Goal: Information Seeking & Learning: Learn about a topic

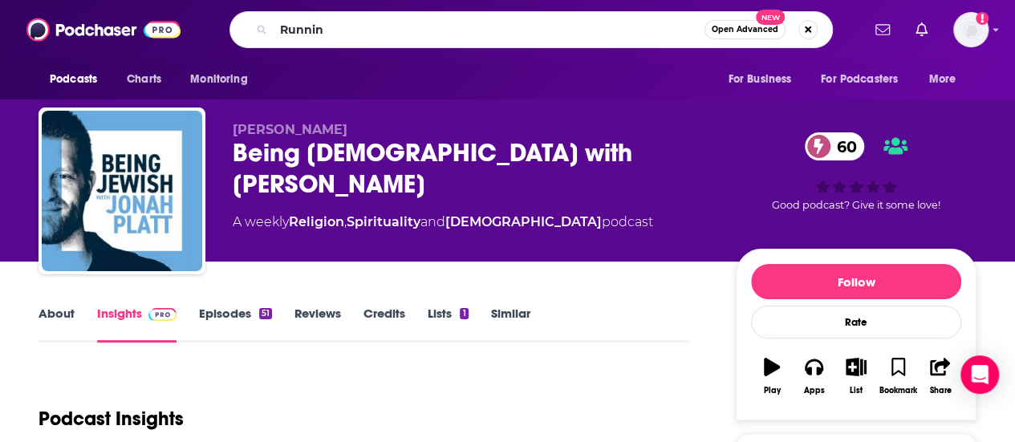
type input "Running"
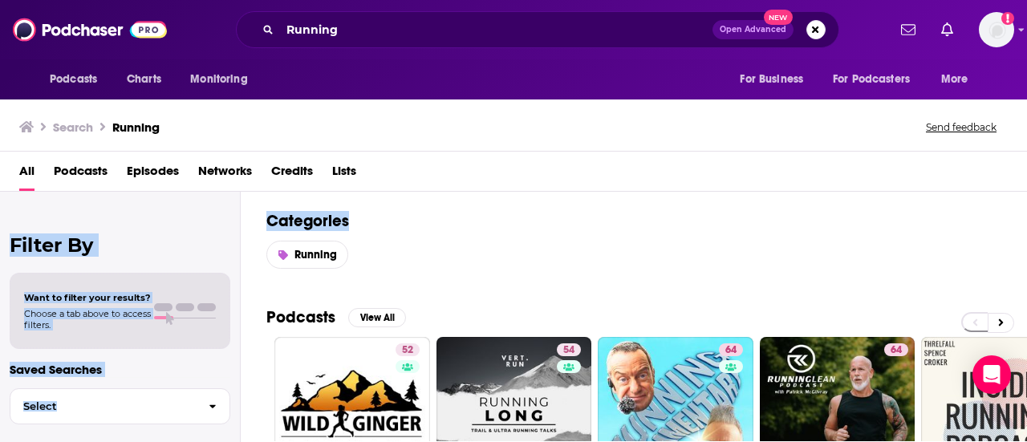
drag, startPoint x: 992, startPoint y: 224, endPoint x: 1008, endPoint y: 187, distance: 40.3
click at [1008, 187] on div "Search Running Send feedback All Podcasts Episodes Networks Credits Lists Filte…" at bounding box center [513, 269] width 1027 height 346
click at [1002, 323] on icon at bounding box center [1002, 322] width 6 height 11
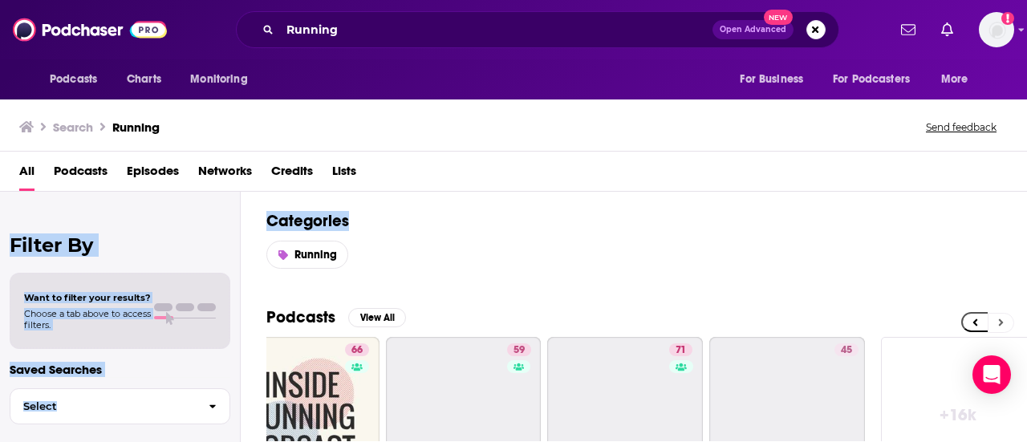
scroll to position [0, 713]
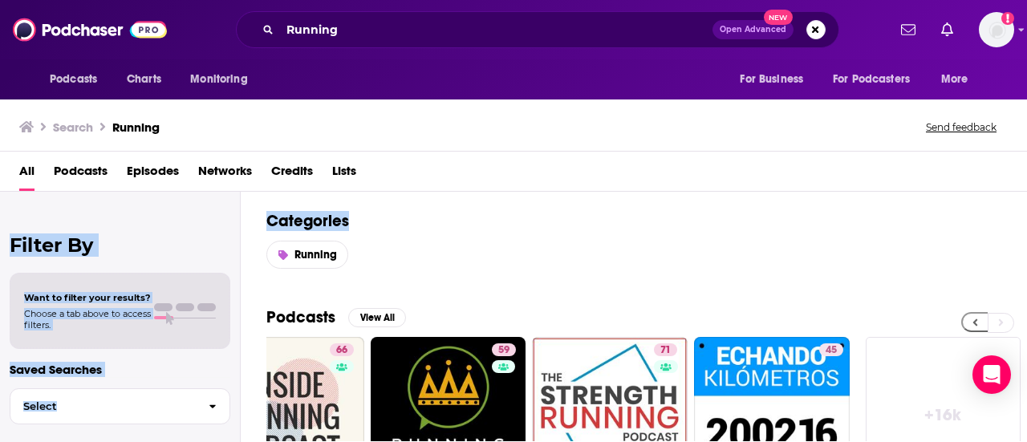
click at [974, 322] on icon at bounding box center [976, 322] width 5 height 7
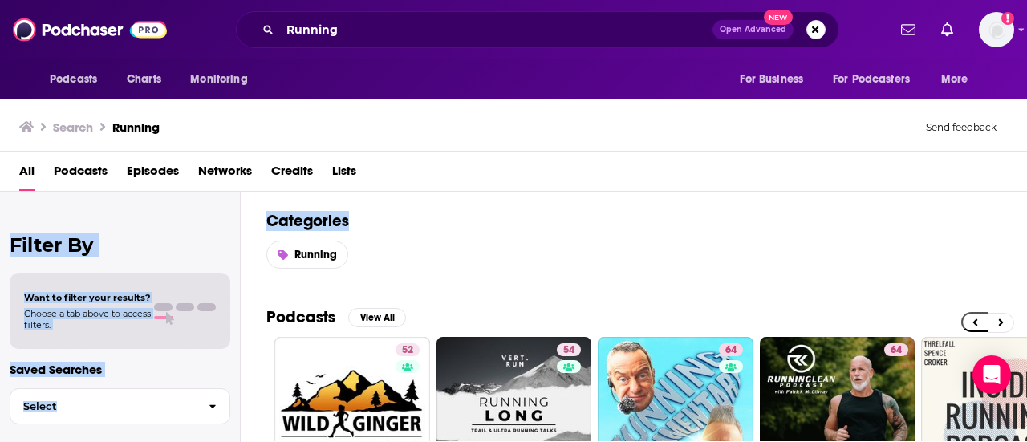
scroll to position [0, 0]
click at [372, 315] on button "View All" at bounding box center [377, 317] width 58 height 19
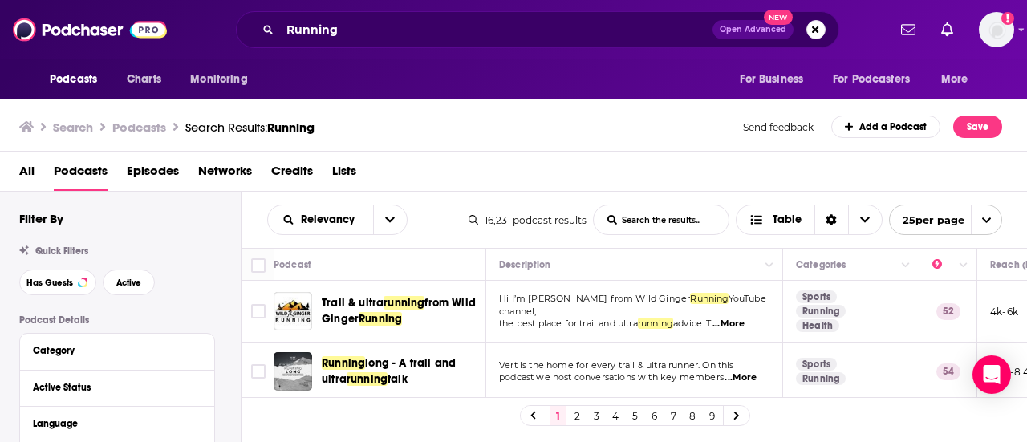
click at [24, 173] on span "All" at bounding box center [26, 174] width 15 height 33
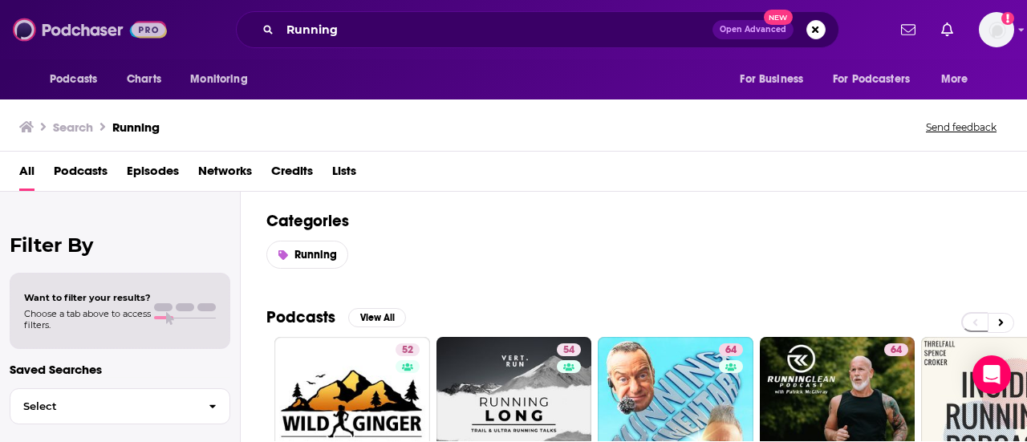
click at [95, 26] on img at bounding box center [90, 29] width 154 height 31
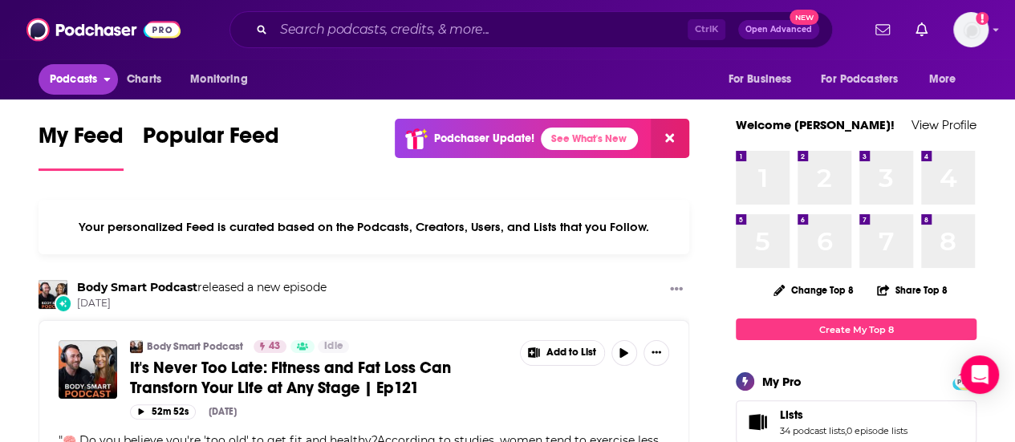
click at [82, 78] on span "Podcasts" at bounding box center [73, 79] width 47 height 22
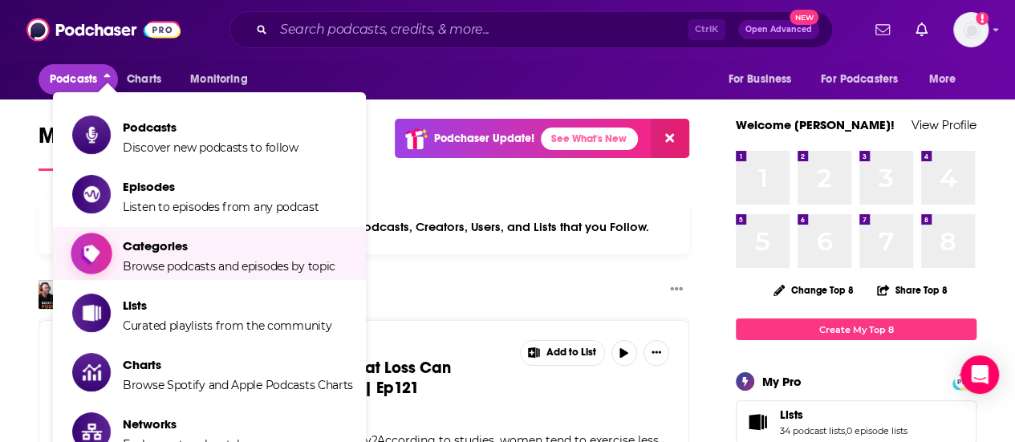
click at [159, 250] on span "Categories" at bounding box center [229, 245] width 213 height 15
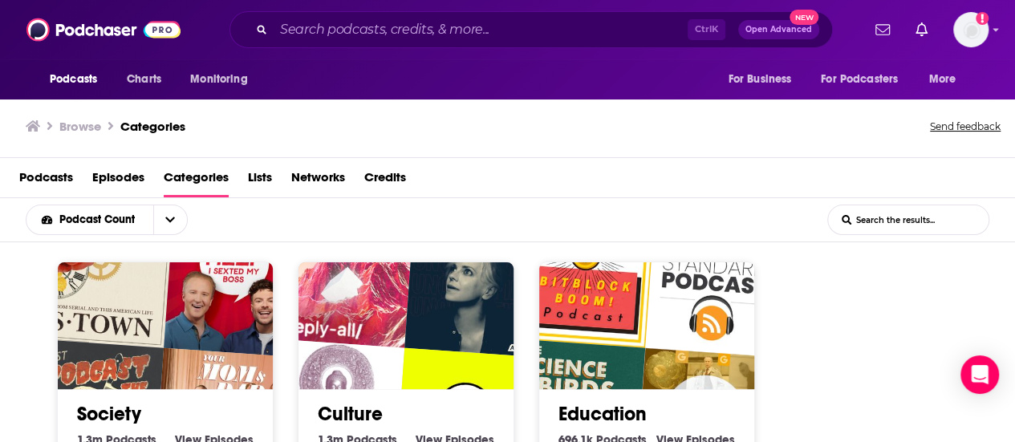
scroll to position [1, 0]
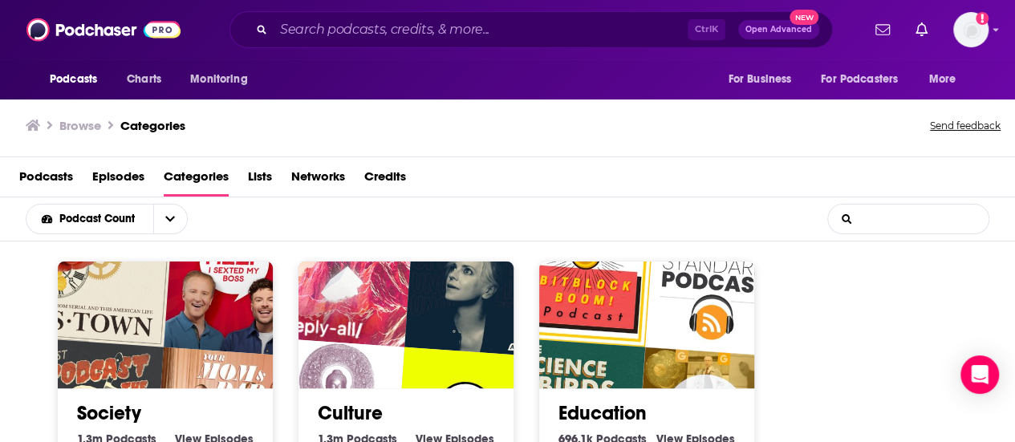
click at [825, 217] on input "List Search Input" at bounding box center [908, 219] width 161 height 29
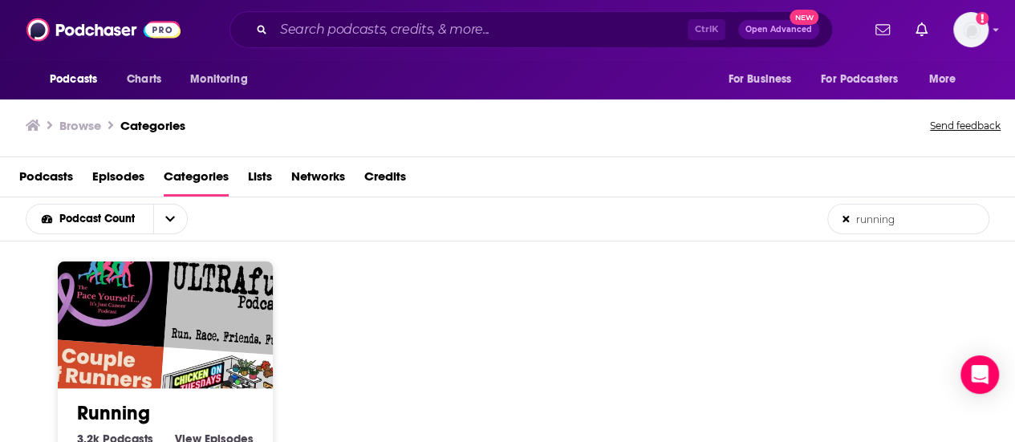
type input "running"
click at [152, 341] on img "Pace Yourself... It's Just Cancer" at bounding box center [104, 279] width 138 height 138
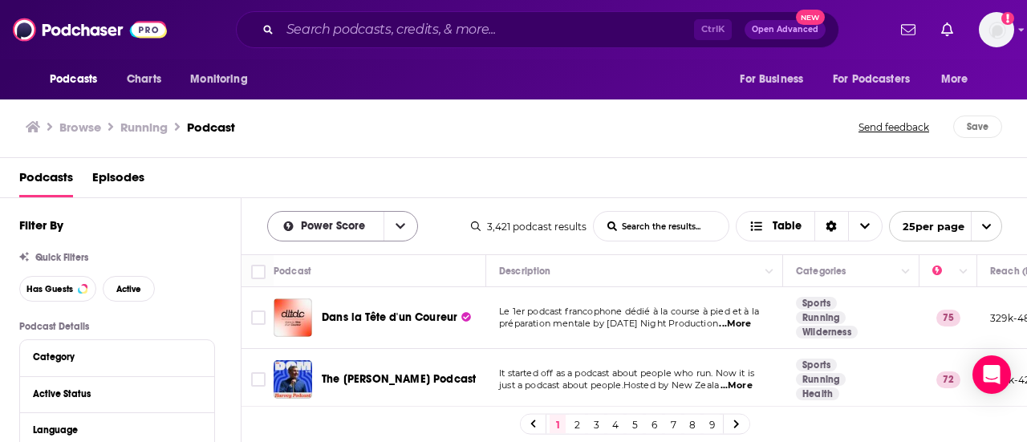
click at [398, 227] on icon "open menu" at bounding box center [401, 226] width 10 height 11
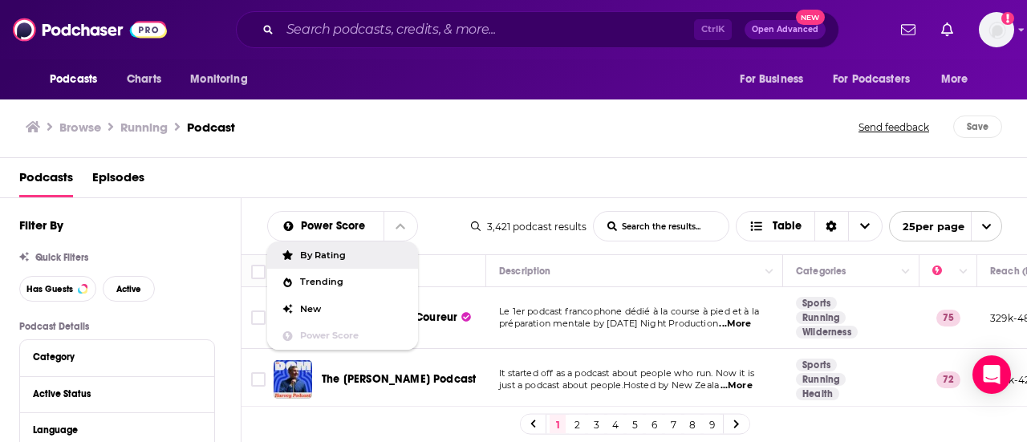
click at [340, 254] on span "By Rating" at bounding box center [352, 255] width 105 height 9
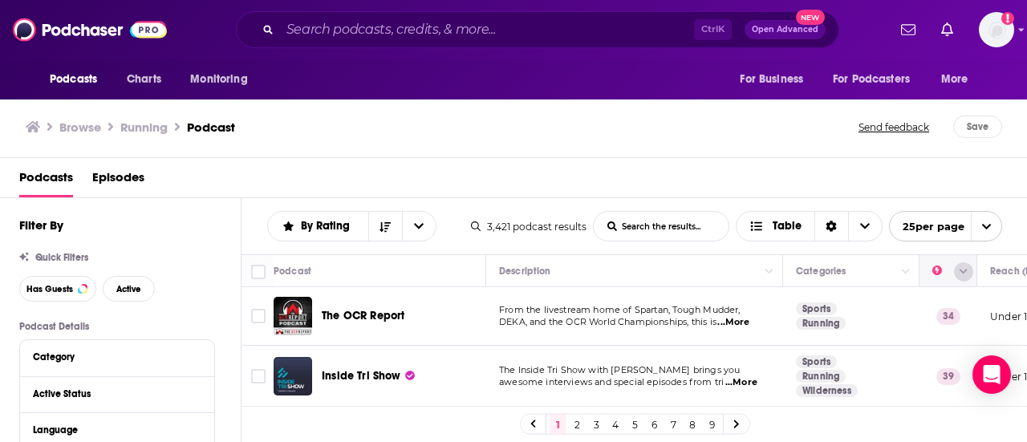
click at [825, 271] on icon "Column Actions" at bounding box center [964, 272] width 8 height 5
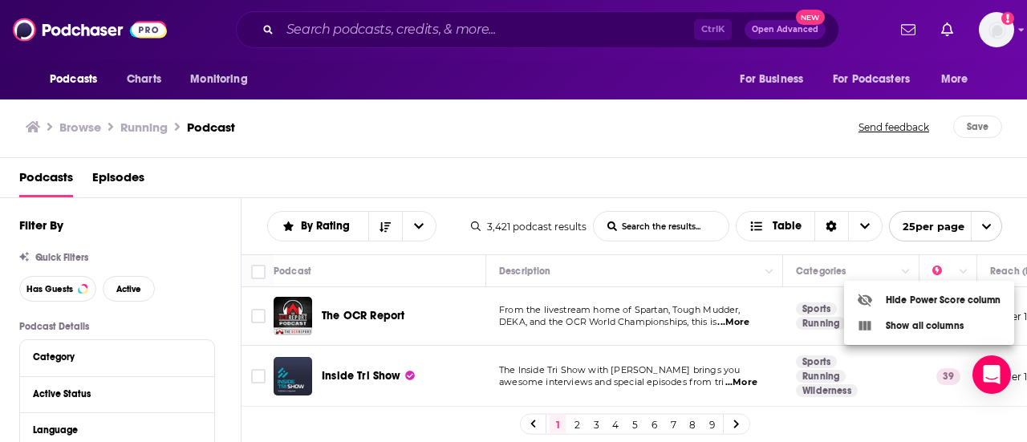
click at [702, 182] on div at bounding box center [513, 221] width 1027 height 442
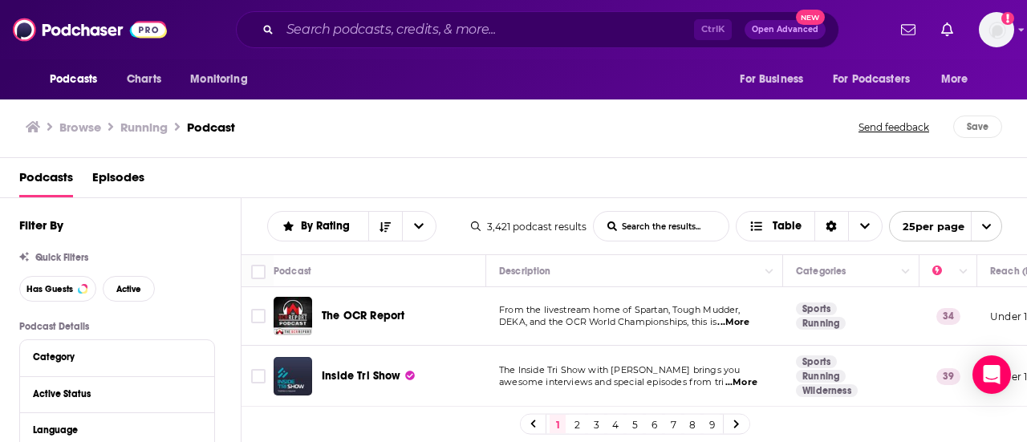
click at [222, 269] on div "Quick Filters Has Guests Active" at bounding box center [130, 277] width 222 height 50
click at [86, 224] on div "Filter By" at bounding box center [130, 225] width 222 height 15
click at [71, 226] on div "Filter By" at bounding box center [130, 225] width 222 height 15
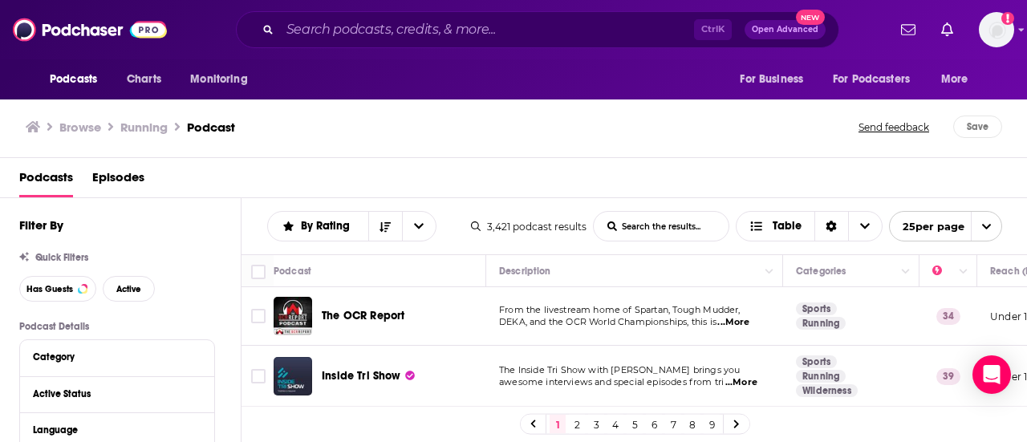
click at [75, 227] on div "Filter By" at bounding box center [130, 225] width 222 height 15
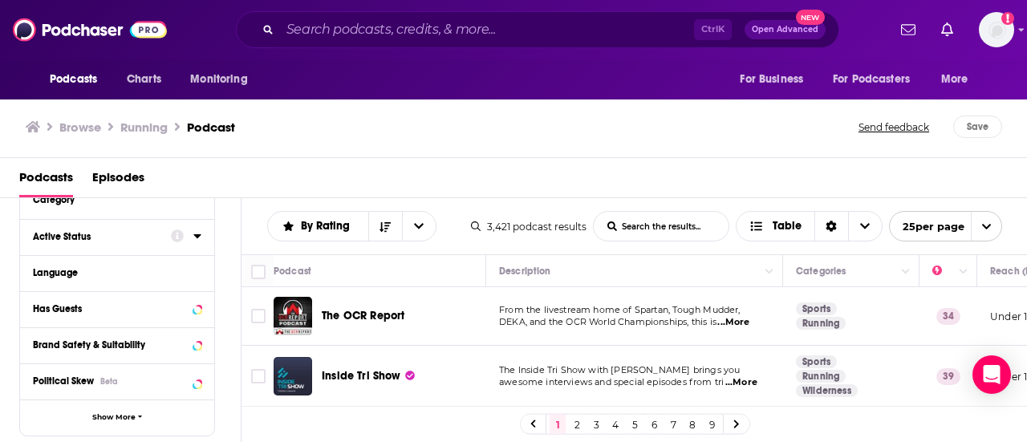
scroll to position [161, 0]
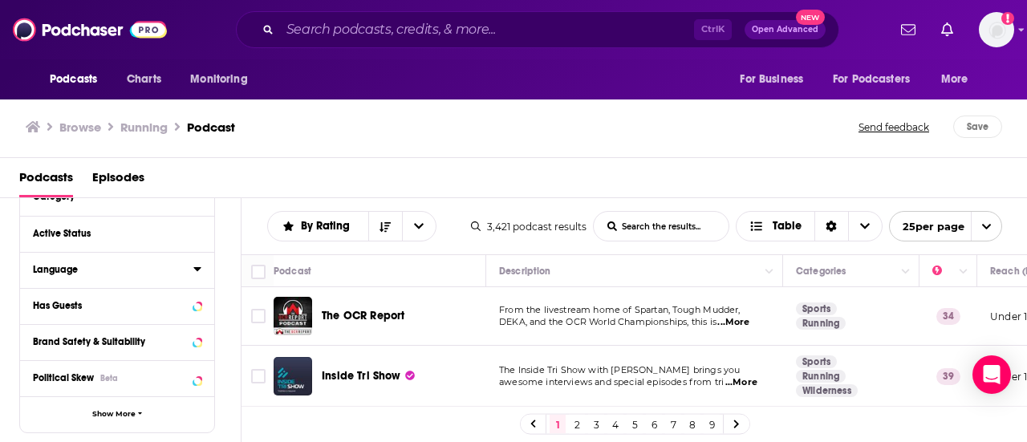
click at [194, 266] on icon at bounding box center [197, 268] width 8 height 13
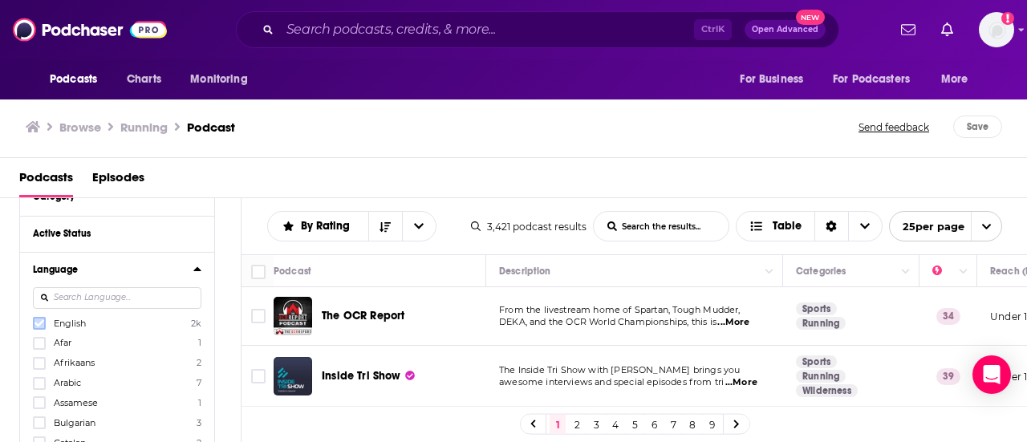
click at [40, 320] on icon at bounding box center [40, 324] width 10 height 10
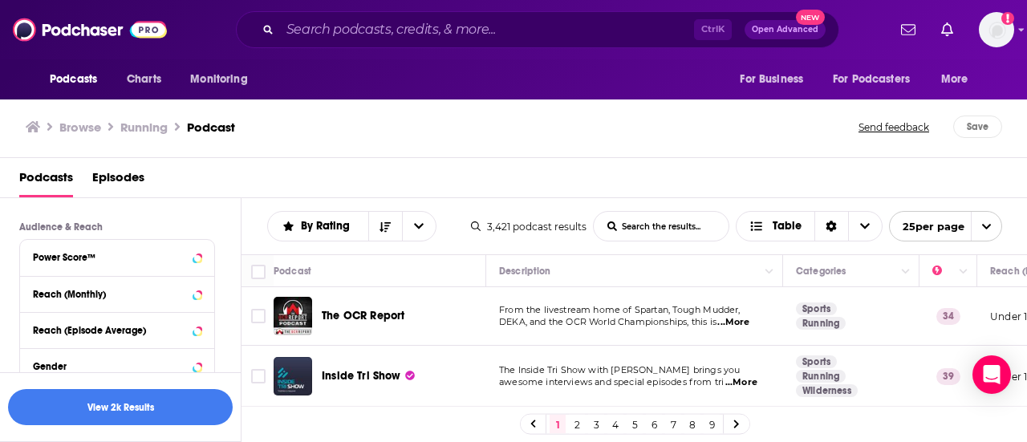
scroll to position [585, 0]
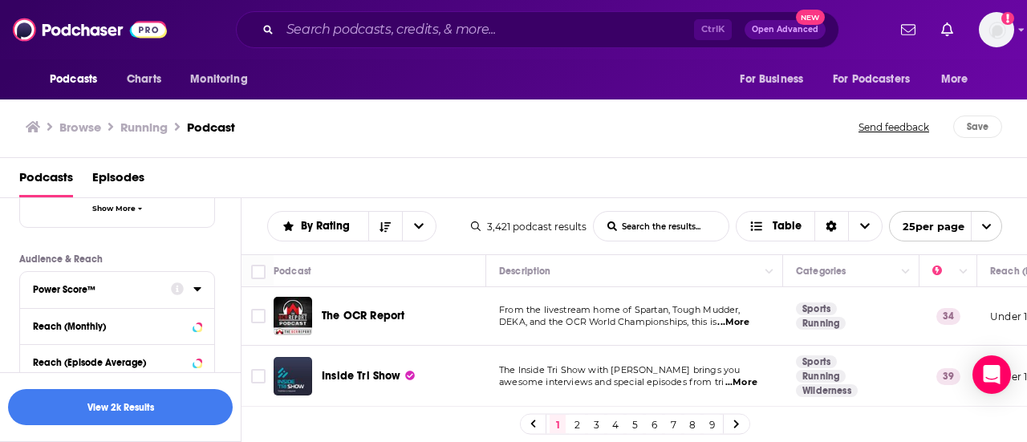
click at [197, 287] on icon at bounding box center [196, 289] width 7 height 4
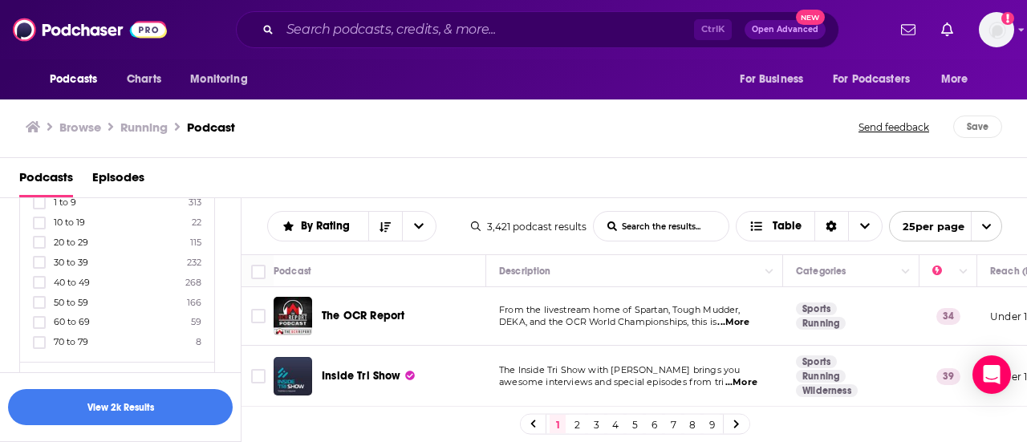
scroll to position [714, 0]
click at [42, 320] on icon at bounding box center [40, 325] width 10 height 10
click at [39, 340] on icon at bounding box center [40, 345] width 10 height 10
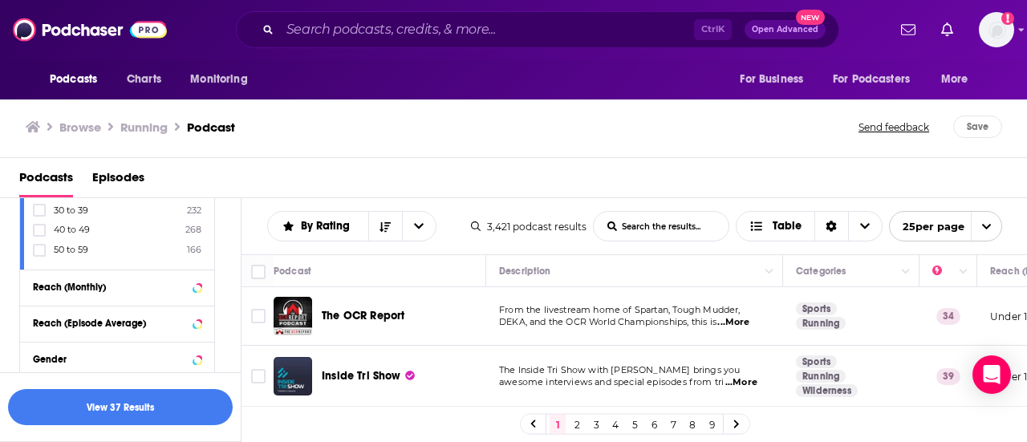
scroll to position [810, 0]
click at [126, 409] on button "View 37 Results" at bounding box center [120, 407] width 225 height 36
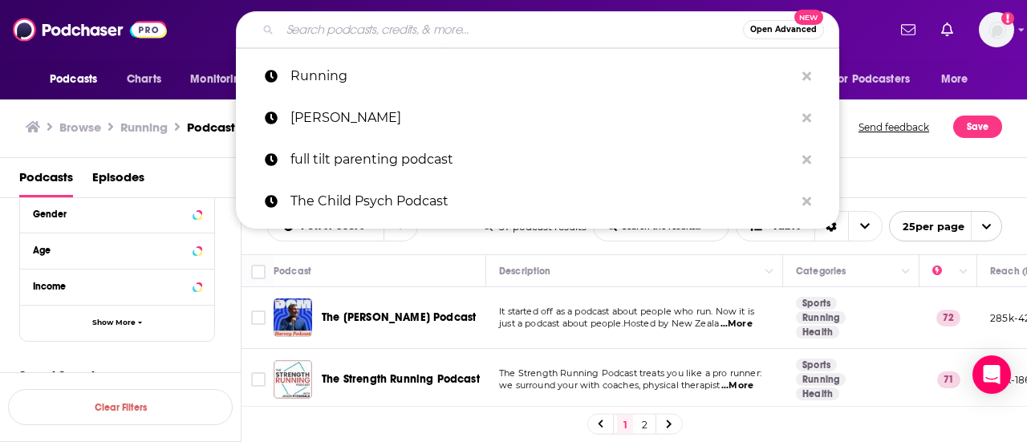
click at [490, 25] on input "Search podcasts, credits, & more..." at bounding box center [511, 30] width 463 height 26
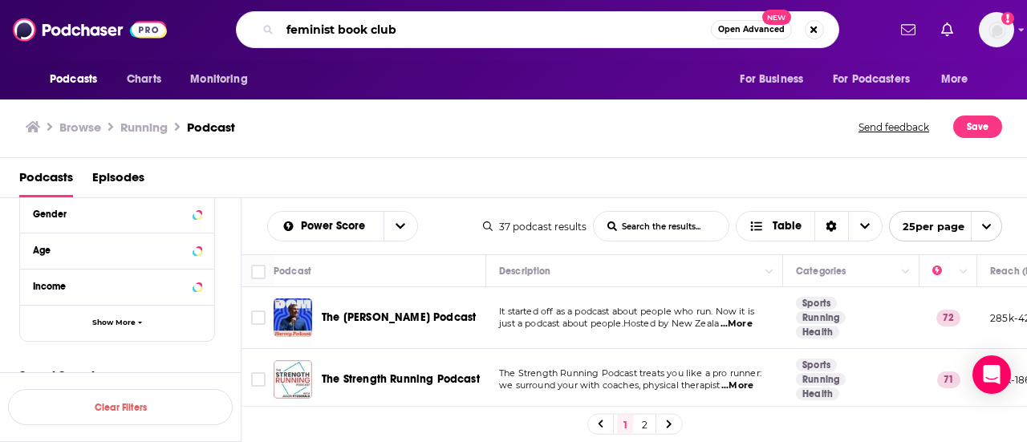
type input "feminist book club"
